Goal: Task Accomplishment & Management: Complete application form

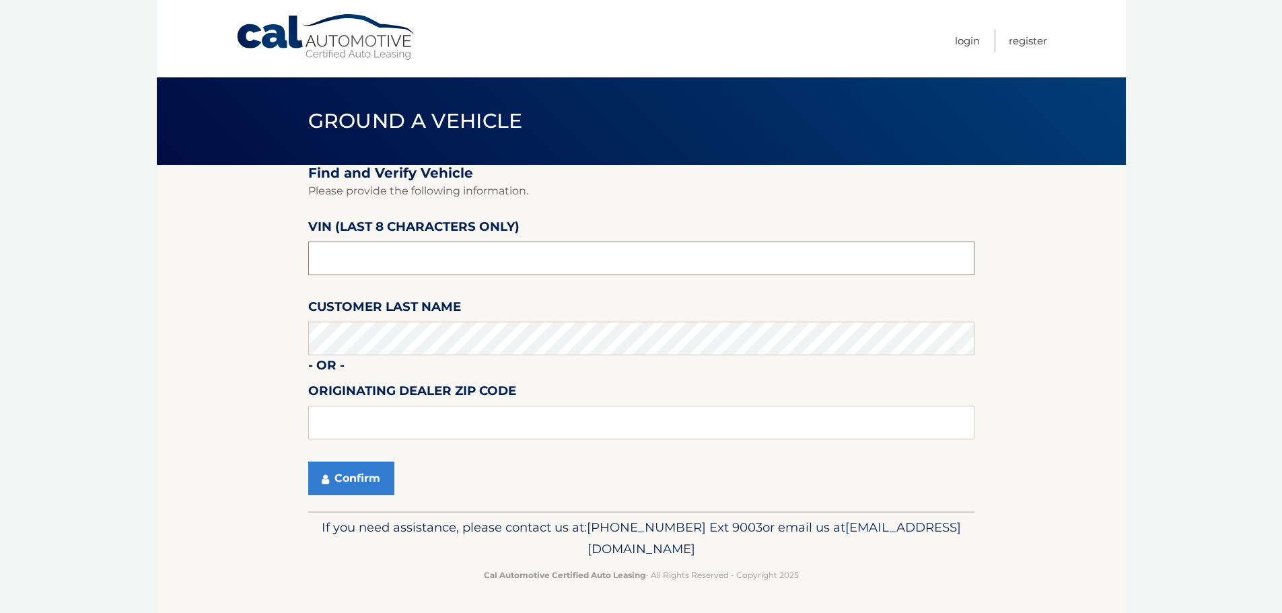
click at [447, 262] on input "text" at bounding box center [641, 259] width 666 height 34
type input "B1077158"
click at [351, 473] on button "Confirm" at bounding box center [351, 479] width 86 height 34
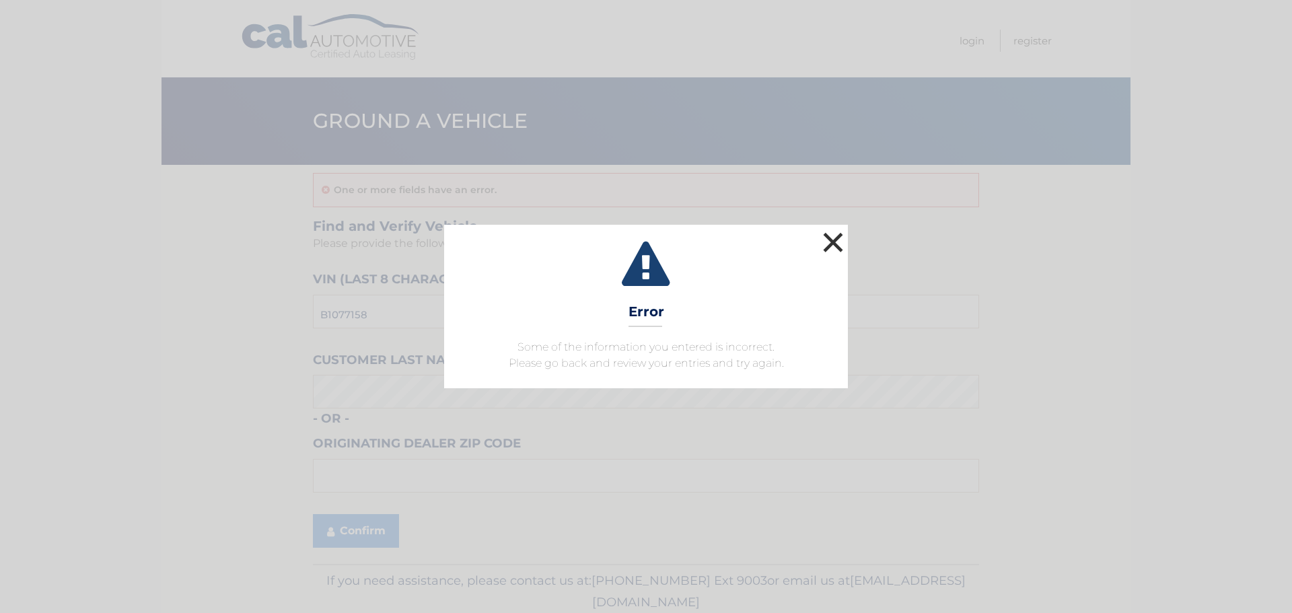
click at [834, 246] on button "×" at bounding box center [832, 242] width 27 height 27
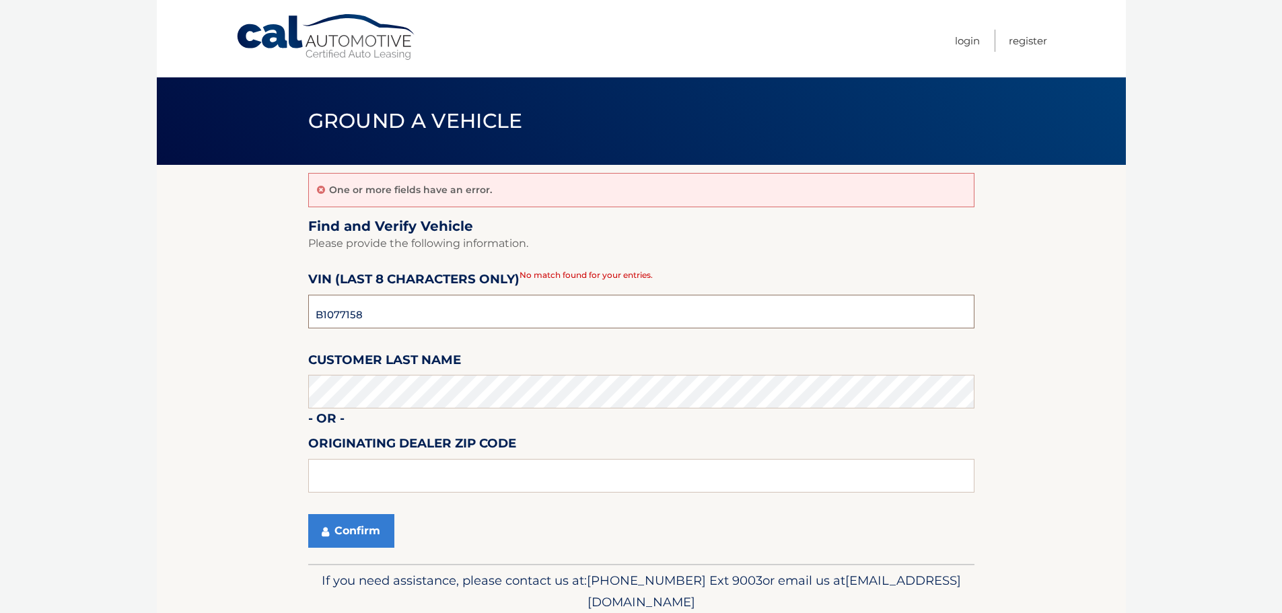
click at [324, 309] on input "B1077158" at bounding box center [641, 312] width 666 height 34
type input "N1077158"
click at [350, 531] on button "Confirm" at bounding box center [351, 531] width 86 height 34
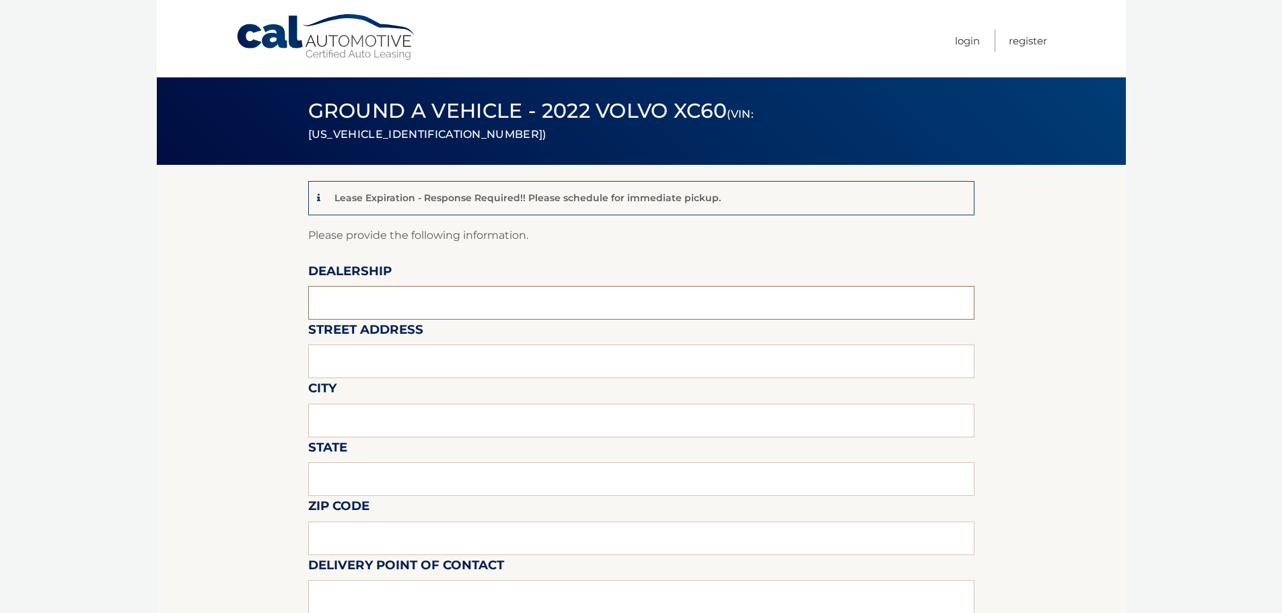
click at [441, 291] on input "text" at bounding box center [641, 303] width 666 height 34
type input "[PERSON_NAME] Volvo of [GEOGRAPHIC_DATA]"
click at [410, 364] on input "text" at bounding box center [641, 361] width 666 height 34
type input "2201 N Federal Hwy"
click at [356, 416] on input "text" at bounding box center [641, 421] width 666 height 34
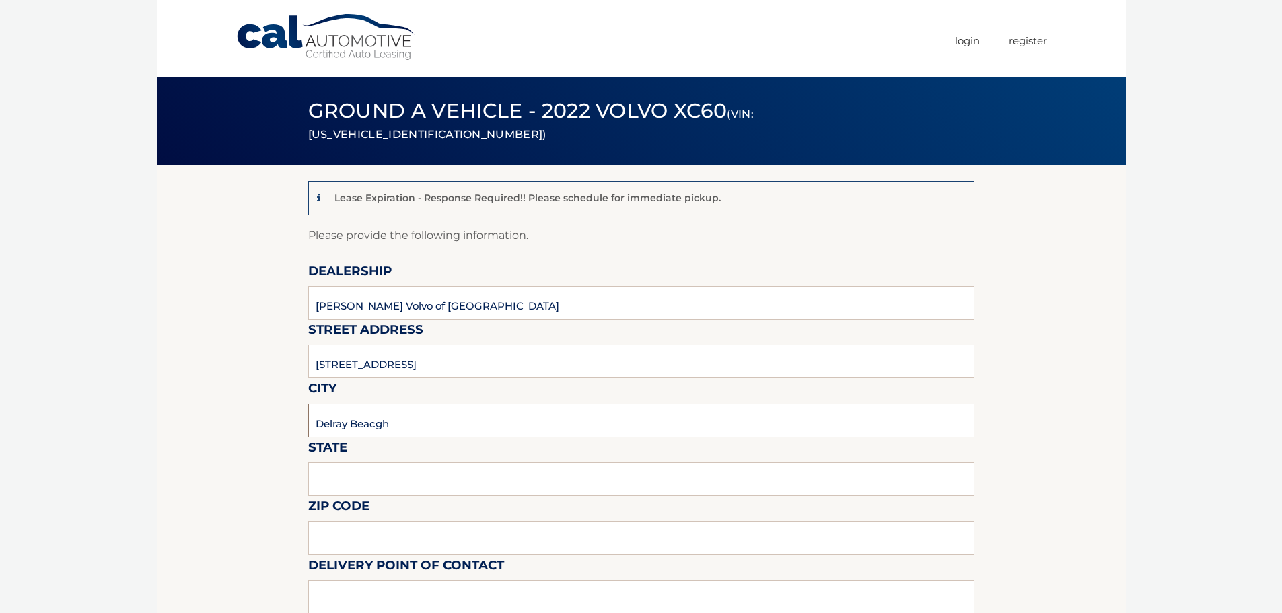
click at [402, 419] on input "Delray Beacgh" at bounding box center [641, 421] width 666 height 34
type input "Delray Beach"
type input "Florida"
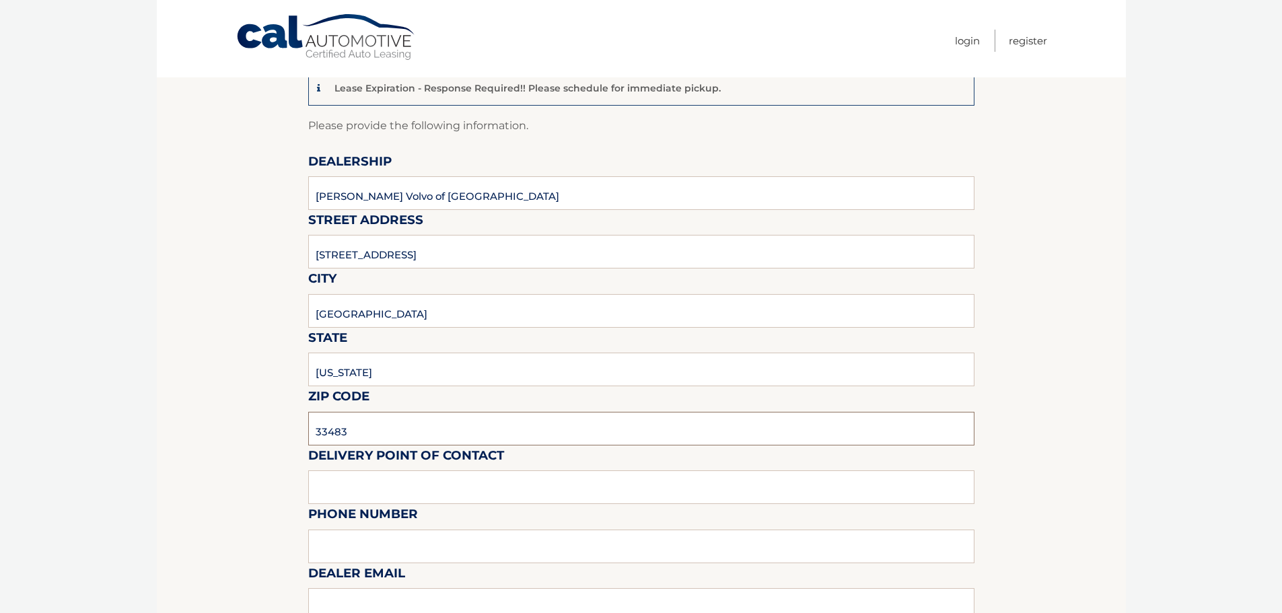
scroll to position [135, 0]
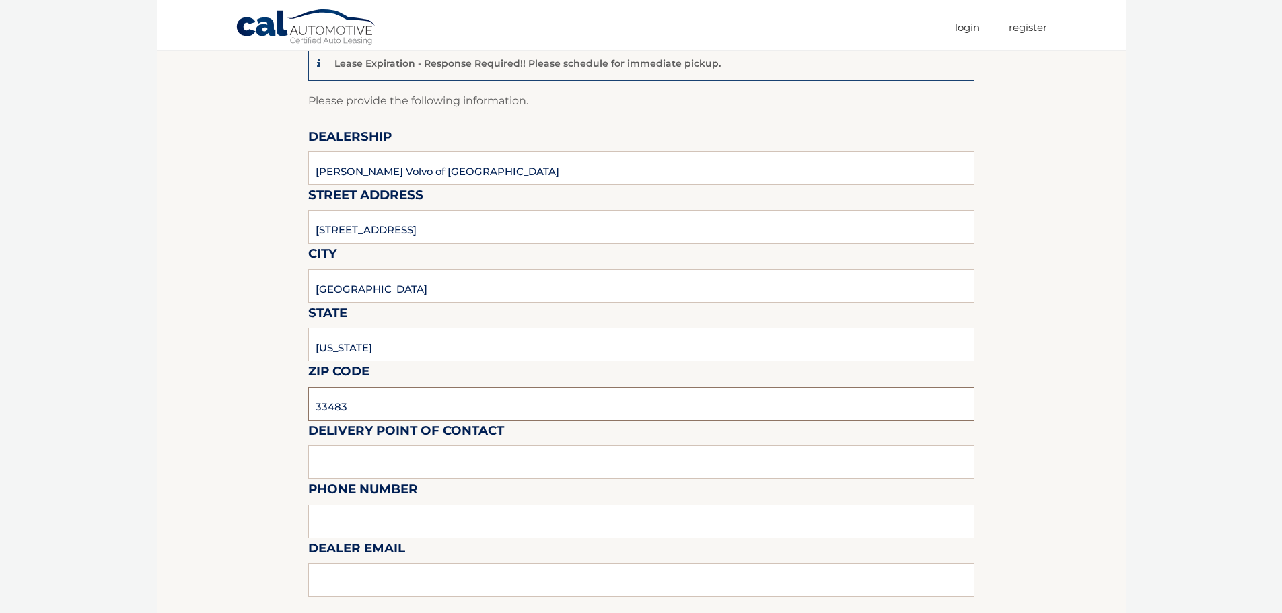
type input "33483"
click at [352, 457] on input "text" at bounding box center [641, 462] width 666 height 34
type input "m"
type input "Matt Dion"
click at [408, 520] on input "text" at bounding box center [641, 522] width 666 height 34
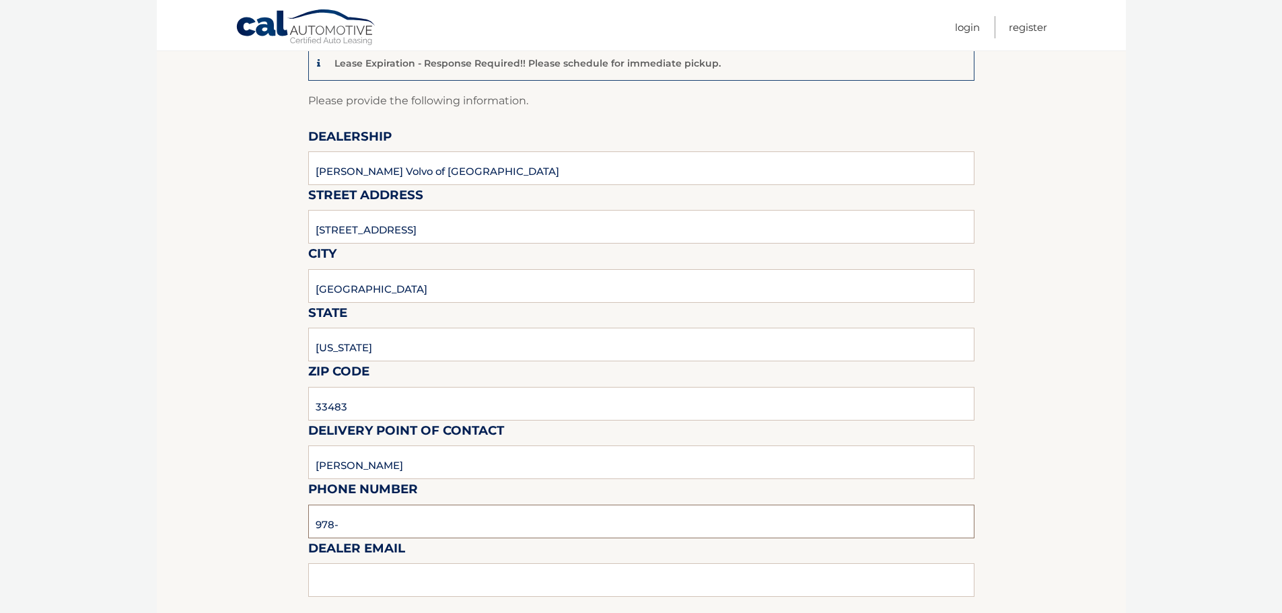
type input "978-333-3335"
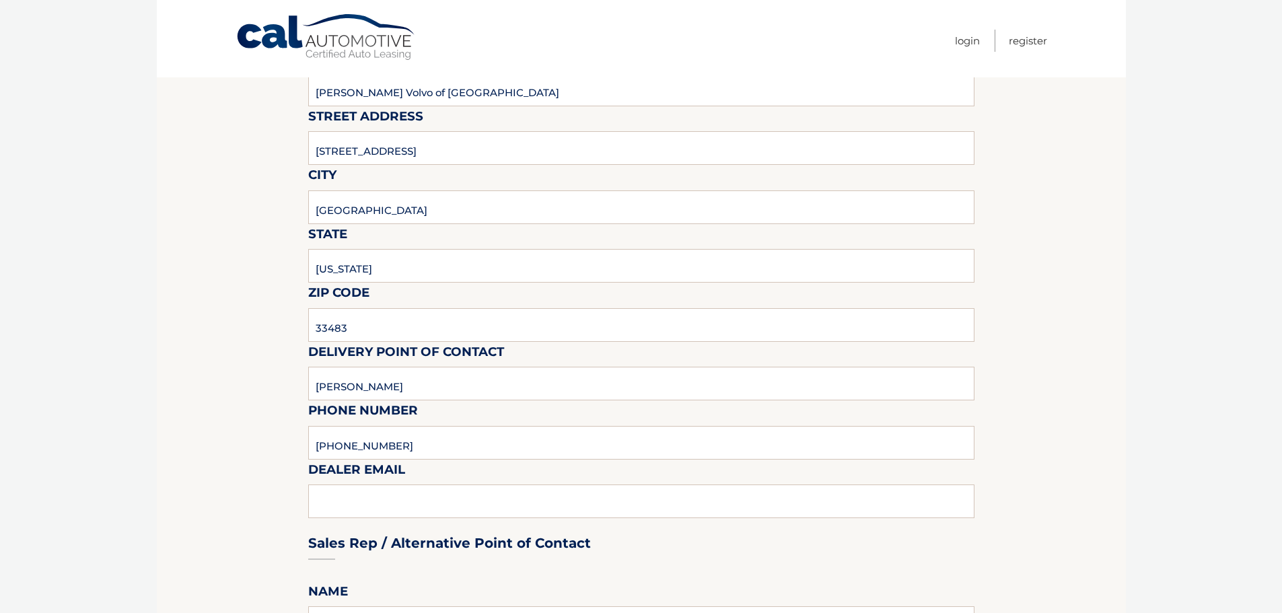
scroll to position [269, 0]
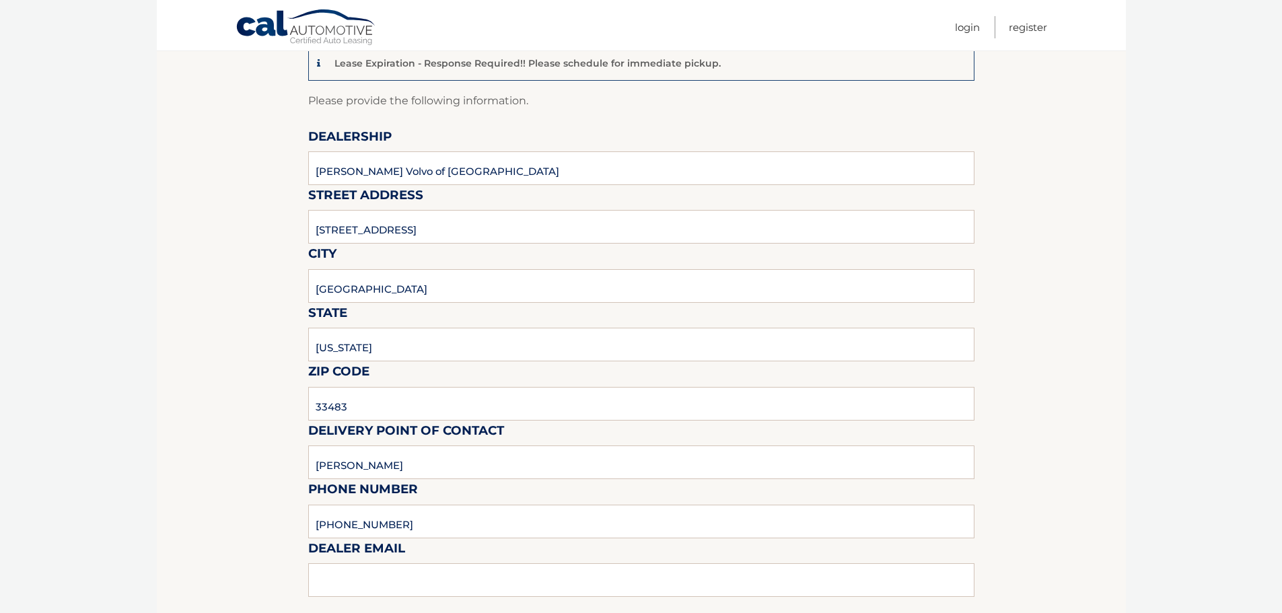
scroll to position [0, 0]
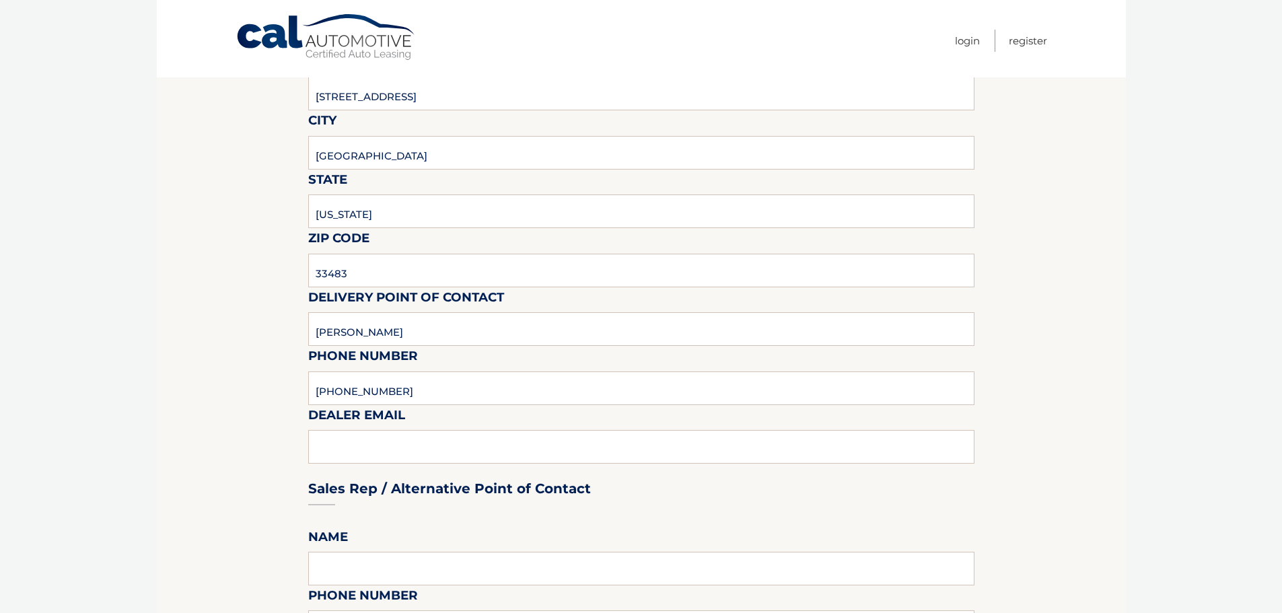
scroll to position [404, 0]
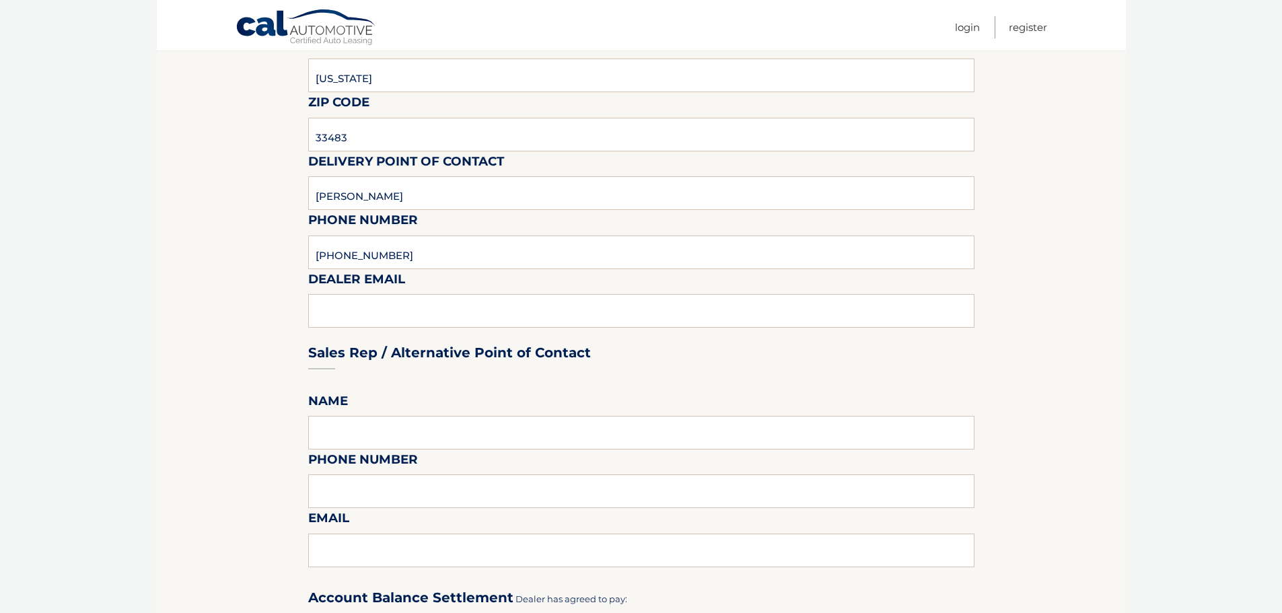
click at [203, 302] on section "Lease Expiration - Response Required!! Please schedule for immediate pickup. Pl…" at bounding box center [641, 498] width 969 height 1474
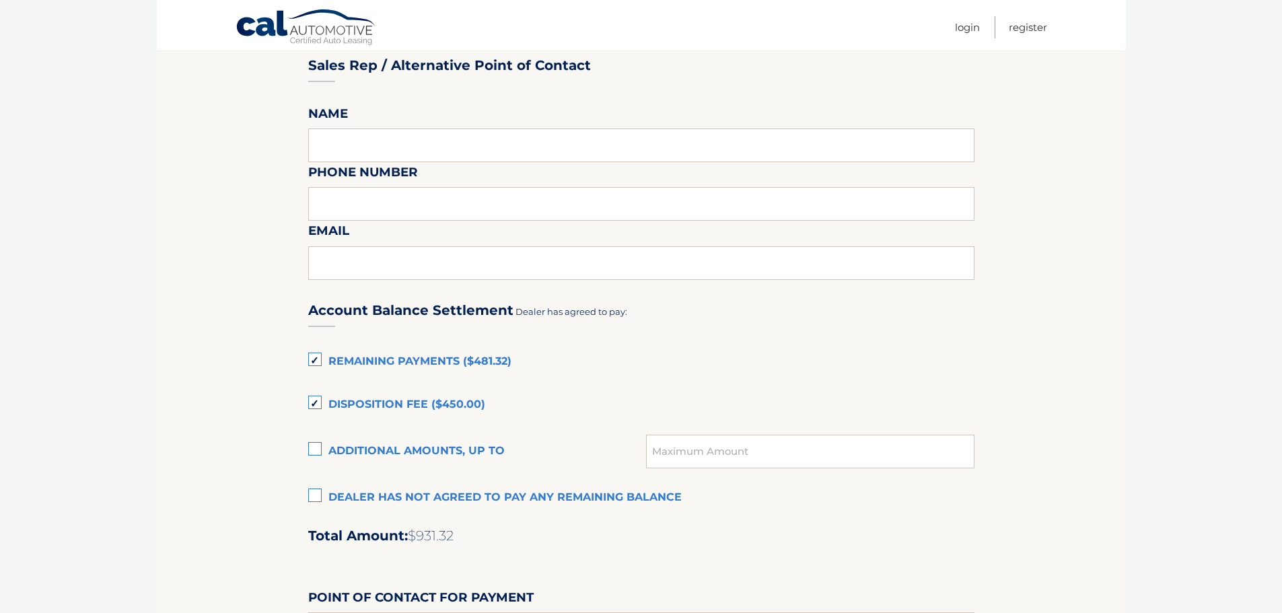
scroll to position [740, 0]
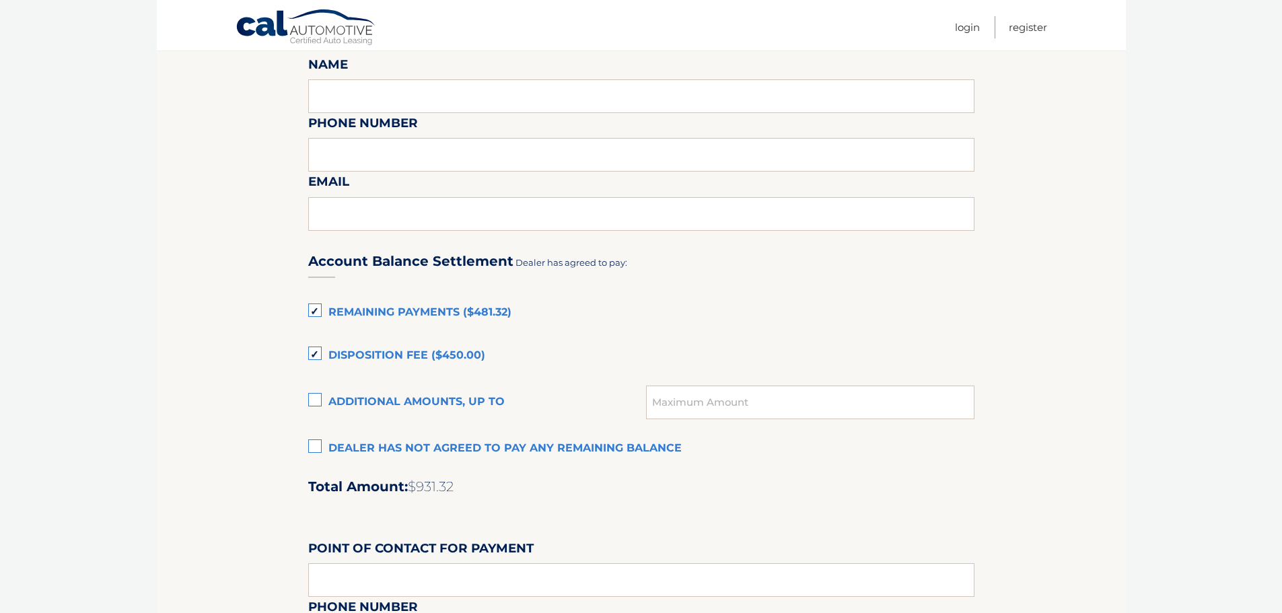
click at [312, 357] on label "Disposition Fee ($450.00)" at bounding box center [641, 355] width 666 height 27
click at [0, 0] on input "Disposition Fee ($450.00)" at bounding box center [0, 0] width 0 height 0
click at [318, 306] on label "Remaining Payments ($481.32)" at bounding box center [641, 312] width 666 height 27
click at [0, 0] on input "Remaining Payments ($481.32)" at bounding box center [0, 0] width 0 height 0
click at [264, 293] on section "Lease Expiration - Response Required!! Please schedule for immediate pickup. Pl…" at bounding box center [641, 162] width 969 height 1474
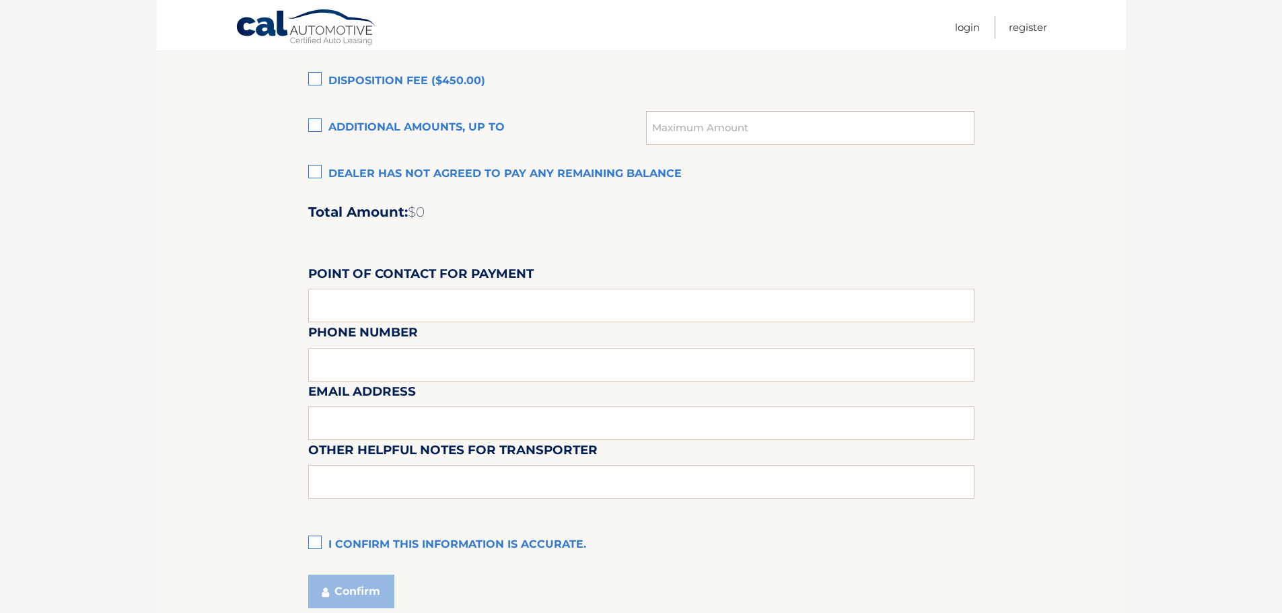
scroll to position [1061, 0]
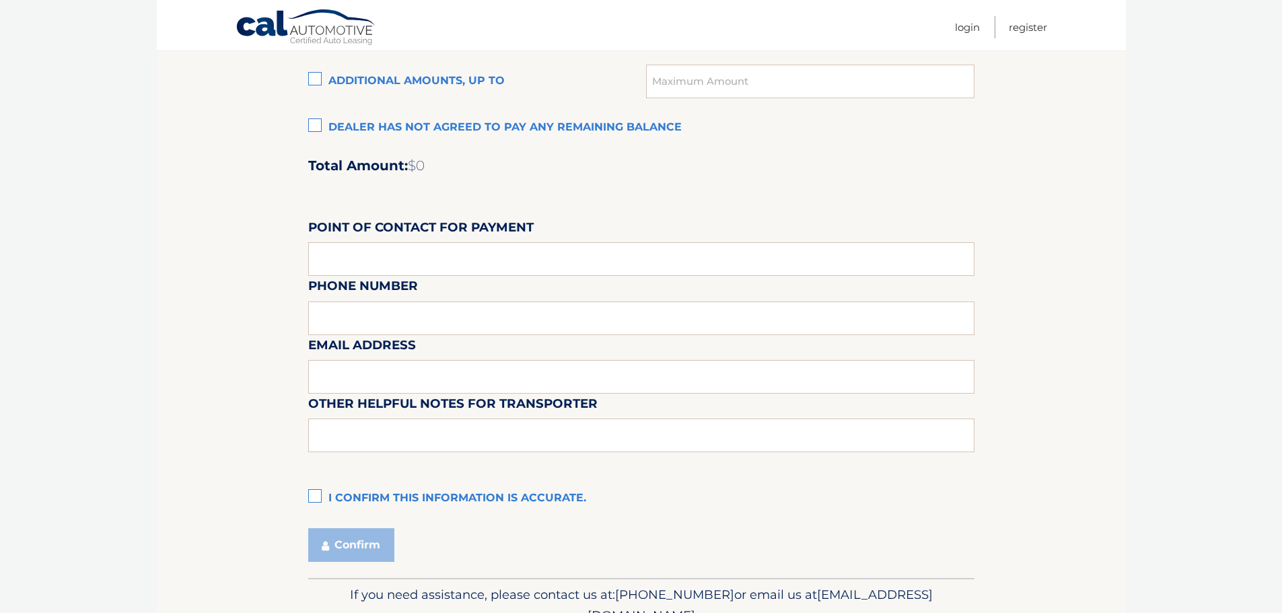
click at [318, 503] on label "I confirm this information is accurate." at bounding box center [641, 498] width 666 height 27
click at [0, 0] on input "I confirm this information is accurate." at bounding box center [0, 0] width 0 height 0
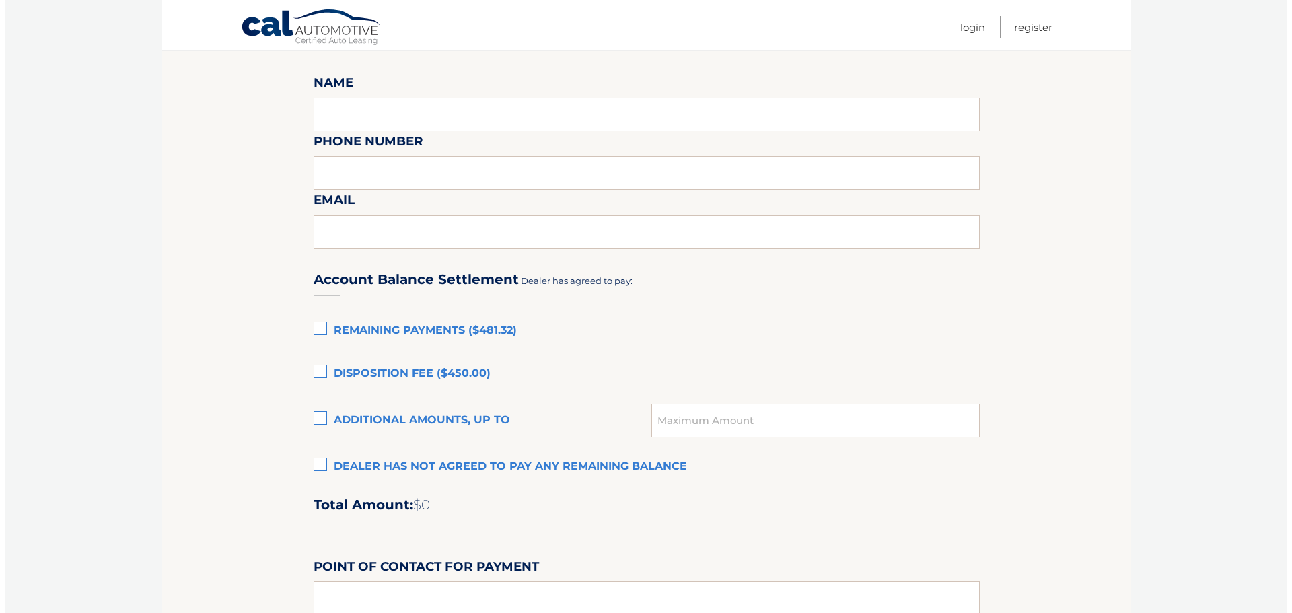
scroll to position [1077, 0]
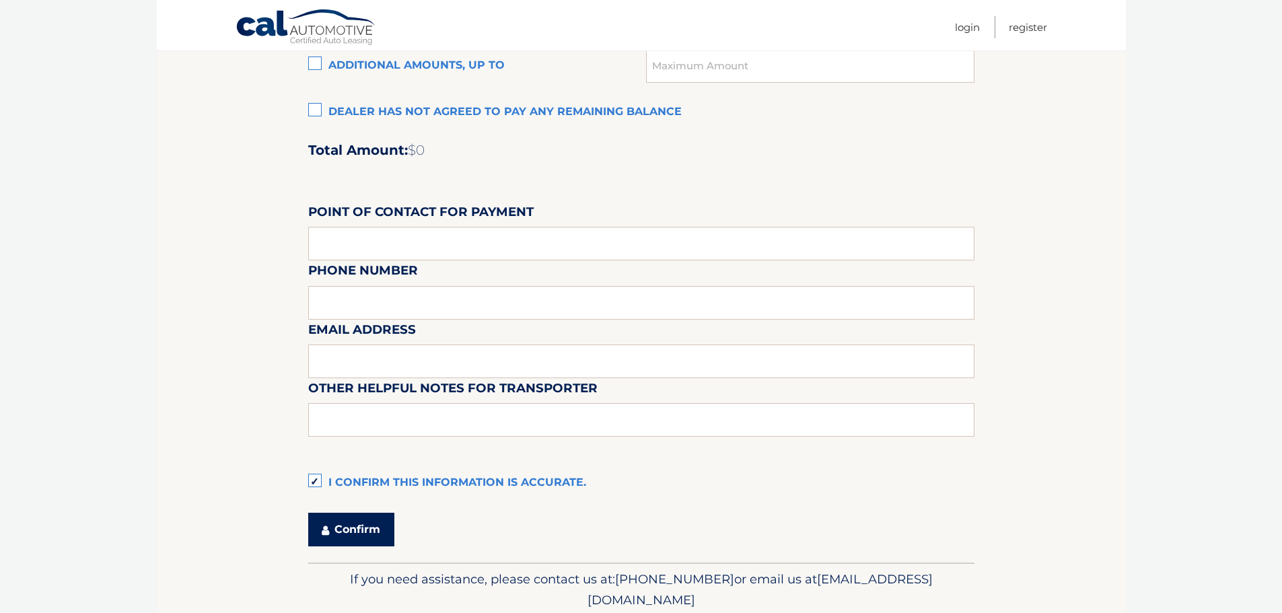
click at [329, 528] on icon "submit" at bounding box center [325, 530] width 7 height 11
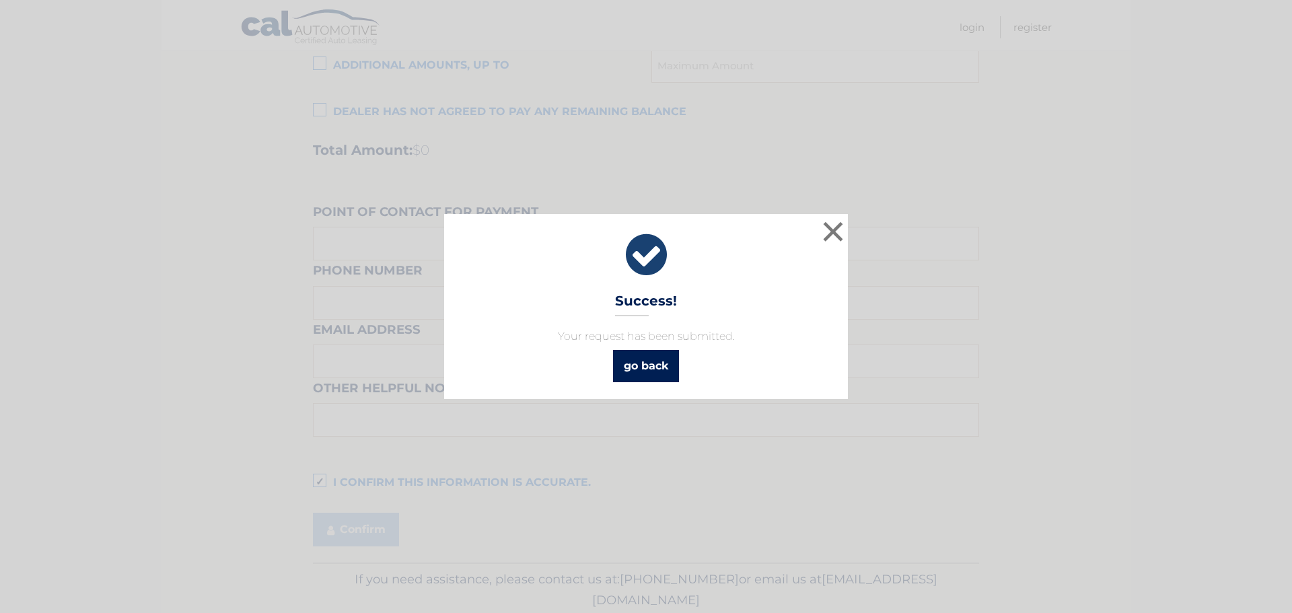
click at [667, 377] on link "go back" at bounding box center [646, 366] width 66 height 32
